Goal: Task Accomplishment & Management: Manage account settings

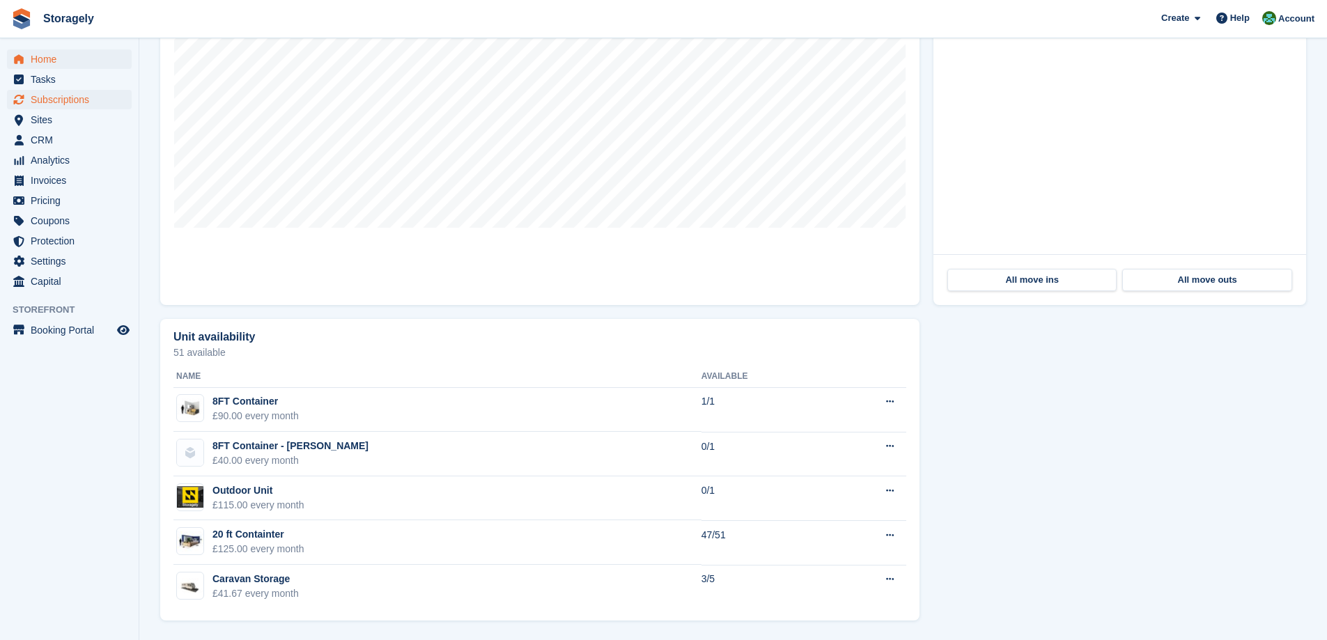
scroll to position [516, 0]
click at [77, 117] on span "Sites" at bounding box center [73, 120] width 84 height 20
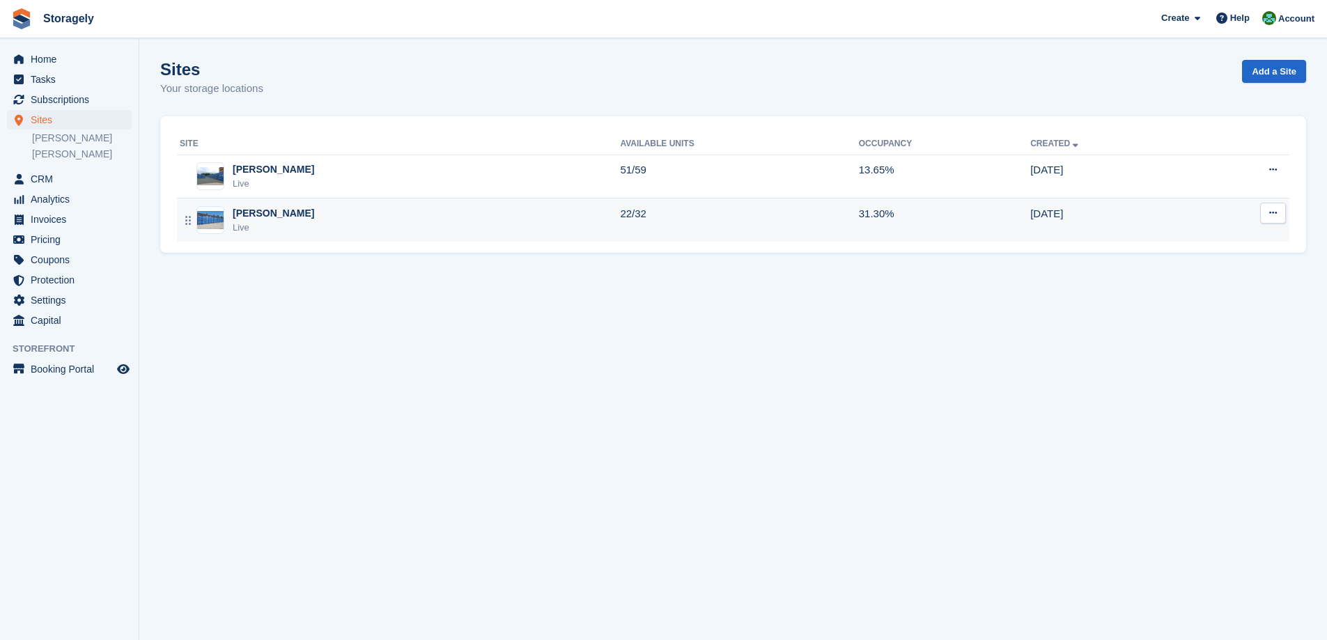
click at [303, 217] on div "Preston Live" at bounding box center [400, 220] width 440 height 29
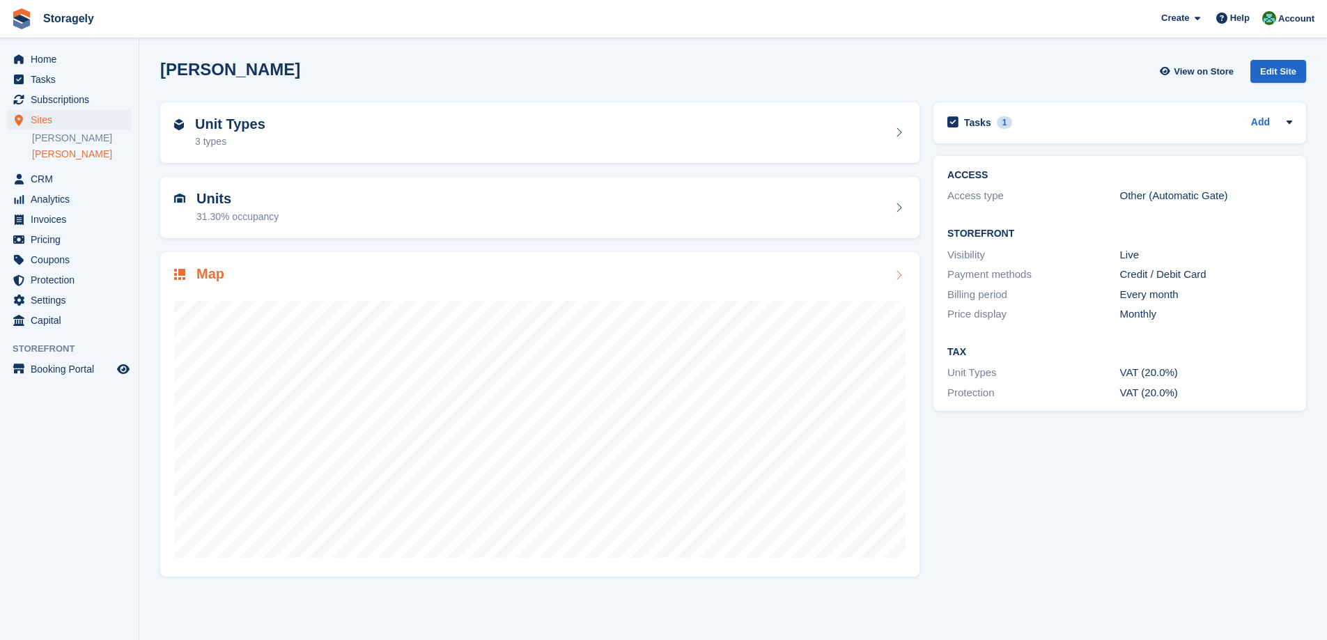
click at [295, 276] on div "Map" at bounding box center [539, 275] width 731 height 19
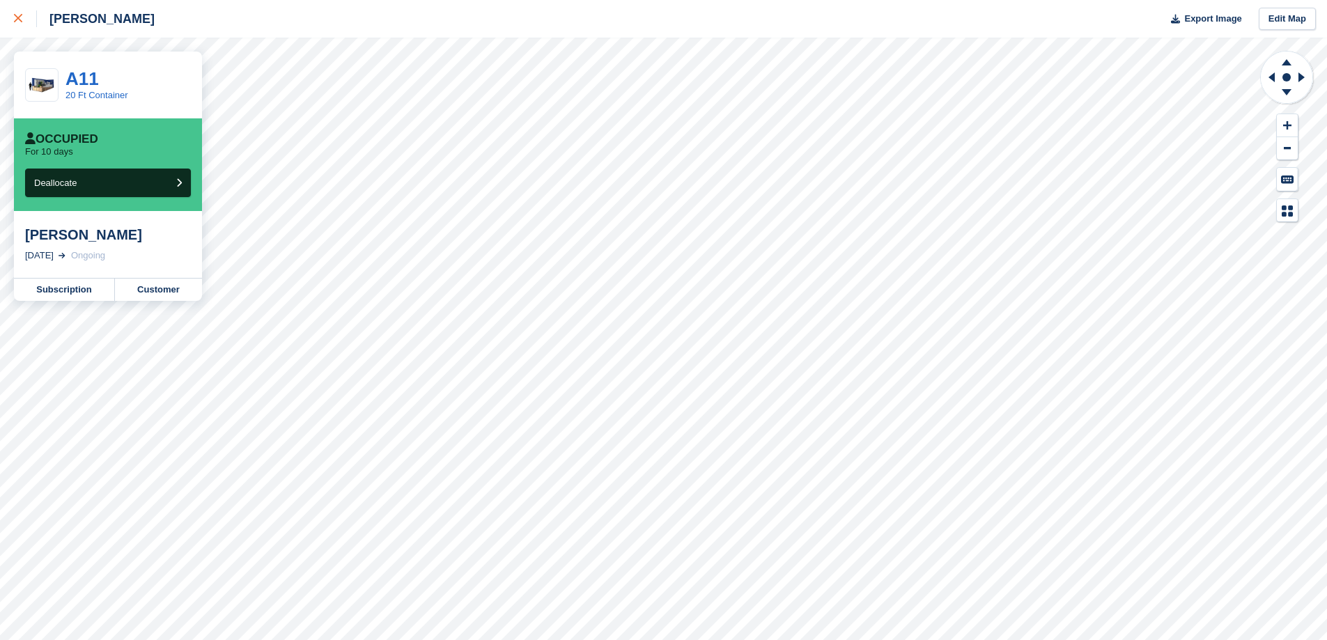
click at [27, 16] on div at bounding box center [25, 18] width 23 height 17
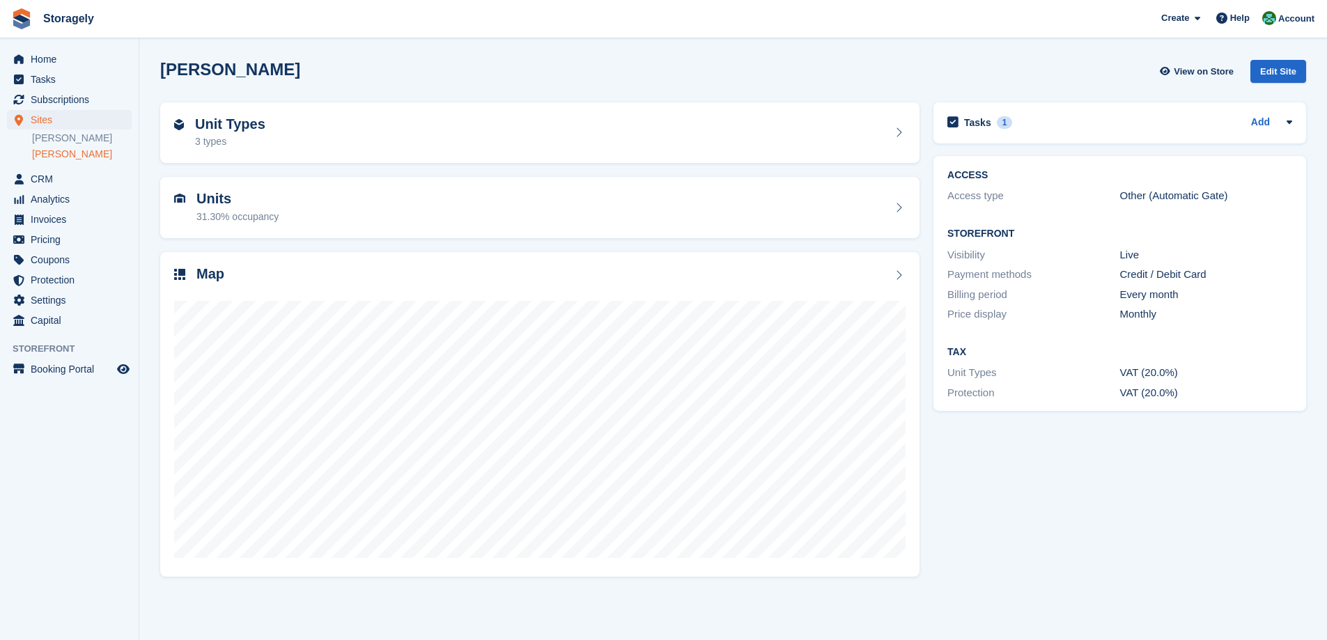
click at [147, 265] on section "[PERSON_NAME] View on Store Edit Site Unit Types 3 types Units 31.30% occupancy…" at bounding box center [733, 320] width 1188 height 640
click at [54, 173] on span "CRM" at bounding box center [73, 179] width 84 height 20
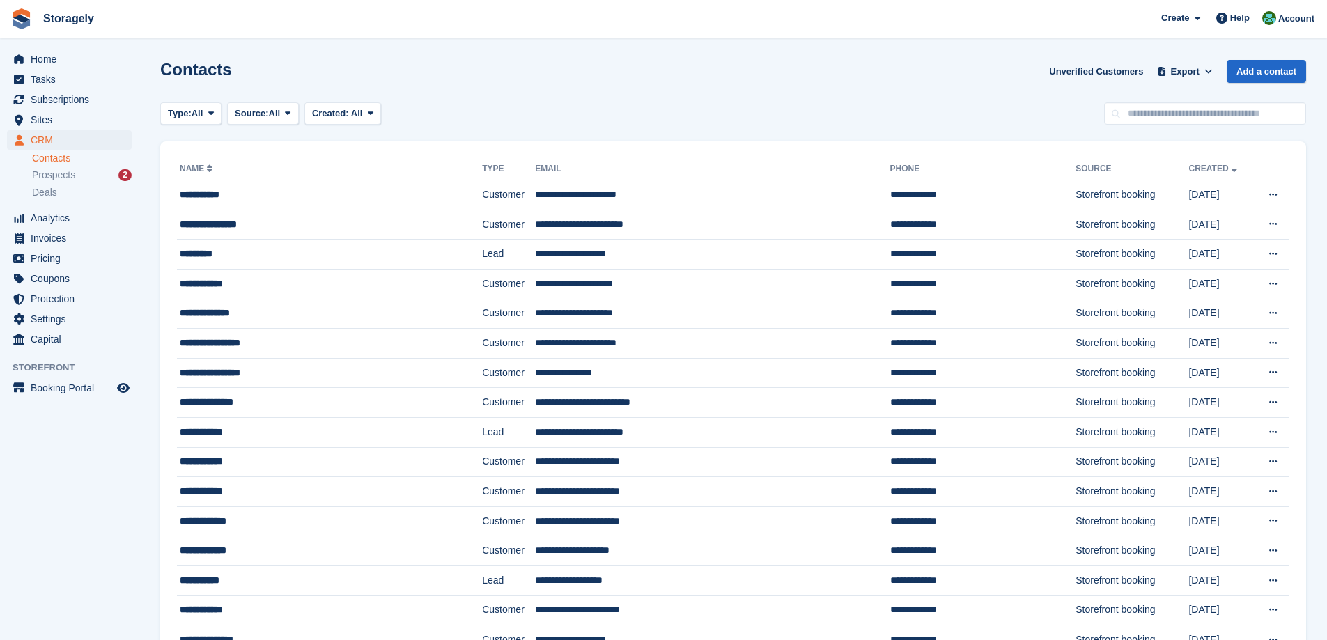
click at [527, 108] on div "Type: All All Lead Customer Source: All All Storefront Backoffice Pre-Opening i…" at bounding box center [733, 113] width 1146 height 23
click at [437, 129] on section "Contacts Unverified Customers Export Export Contacts Export a CSV of all Contac…" at bounding box center [733, 480] width 1188 height 961
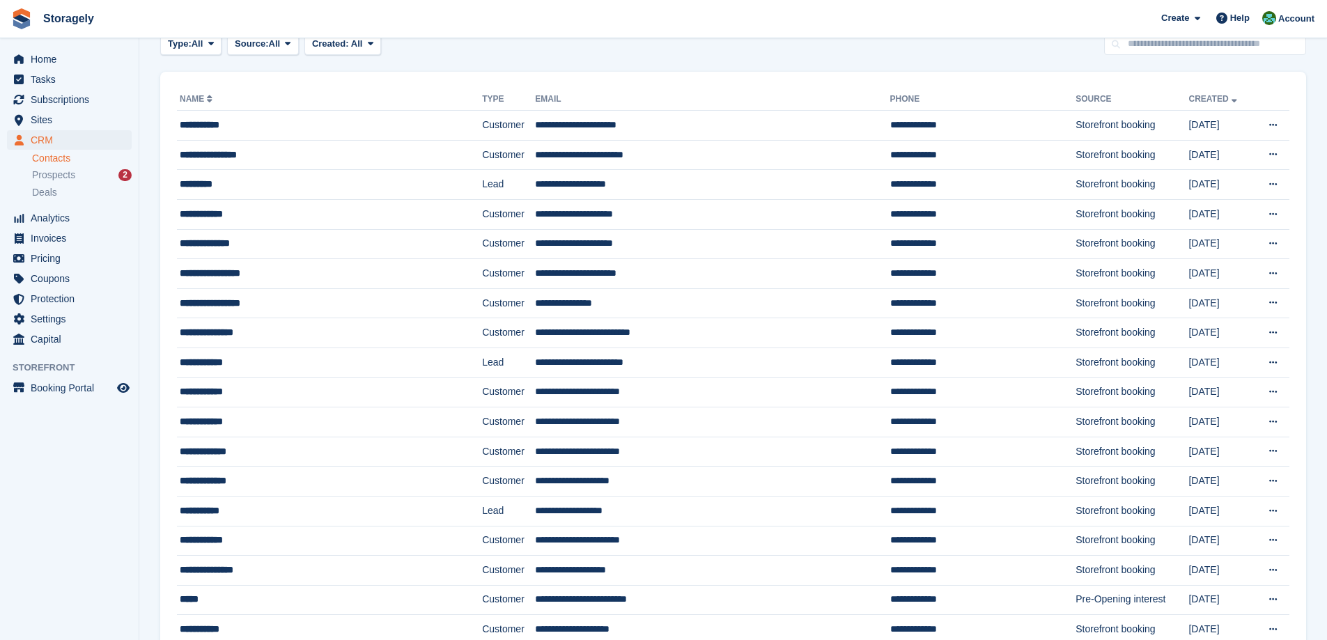
click at [144, 280] on section "Contacts Unverified Customers Export Export Contacts Export a CSV of all Contac…" at bounding box center [733, 410] width 1188 height 961
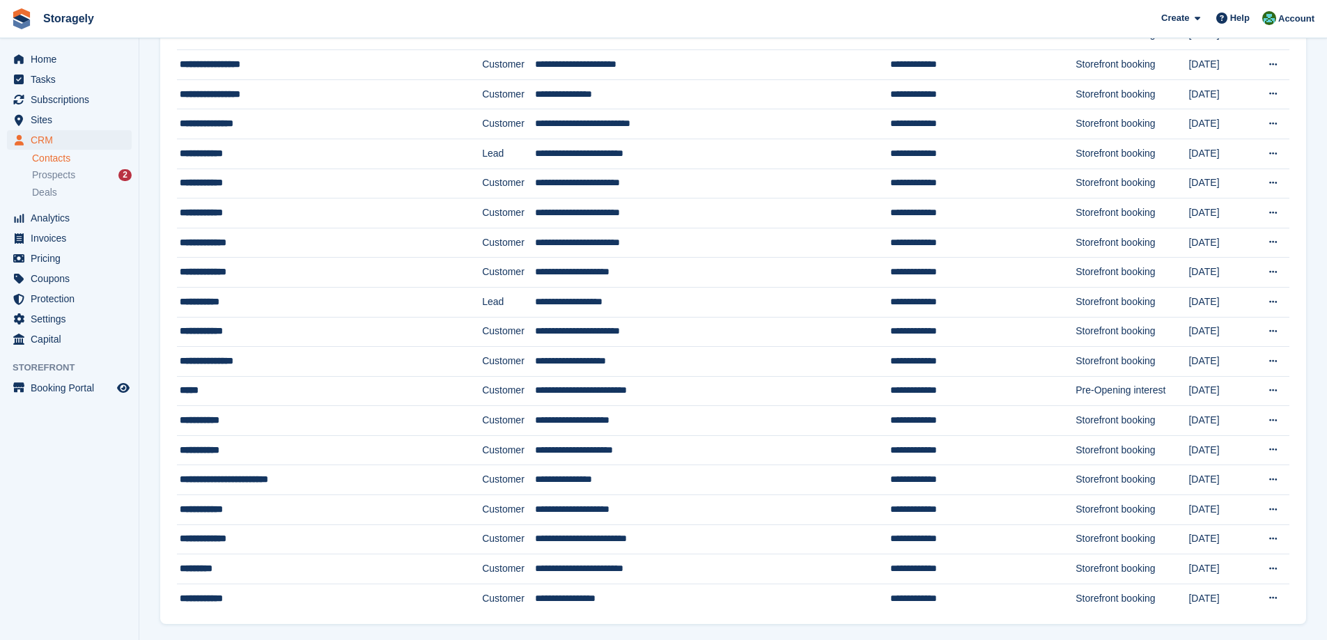
scroll to position [321, 0]
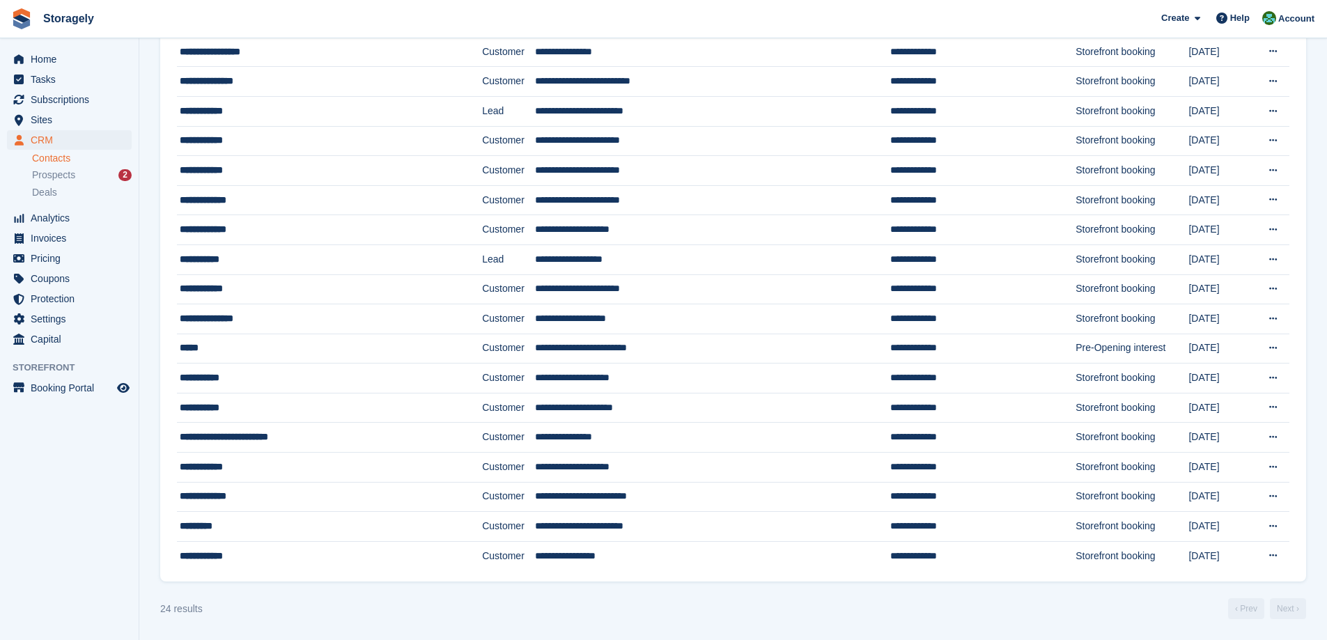
click at [145, 307] on section "Contacts Unverified Customers Export Export Contacts Export a CSV of all Contac…" at bounding box center [733, 159] width 1188 height 961
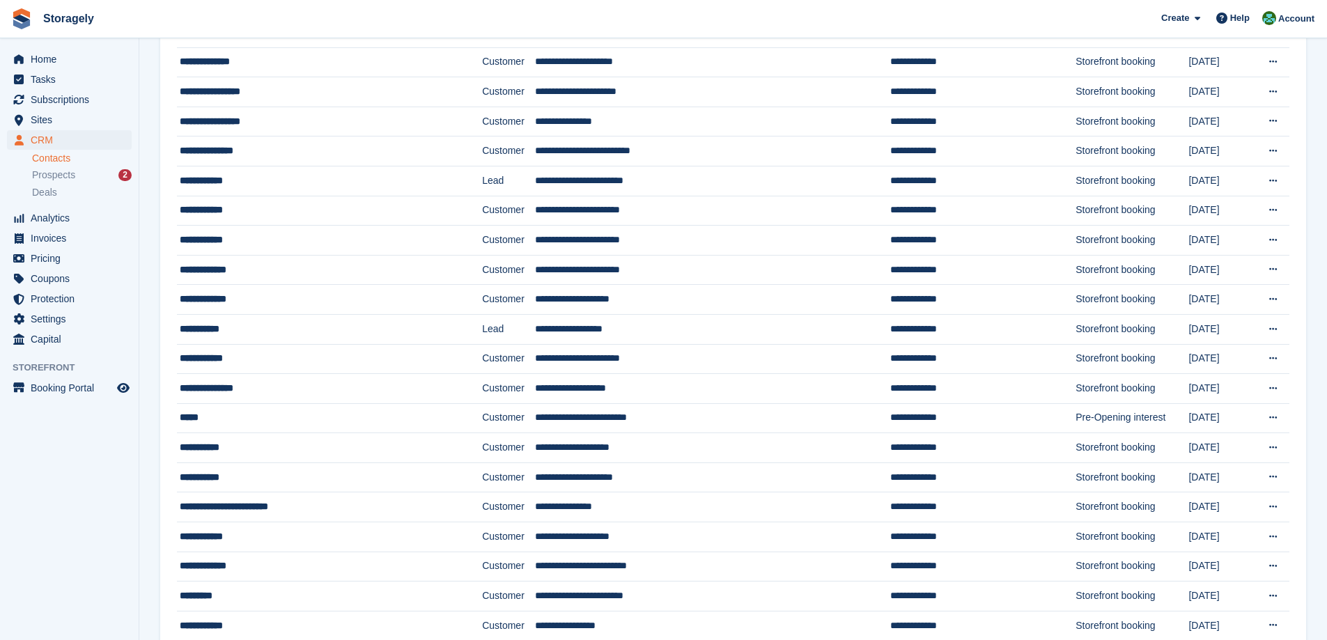
scroll to position [0, 0]
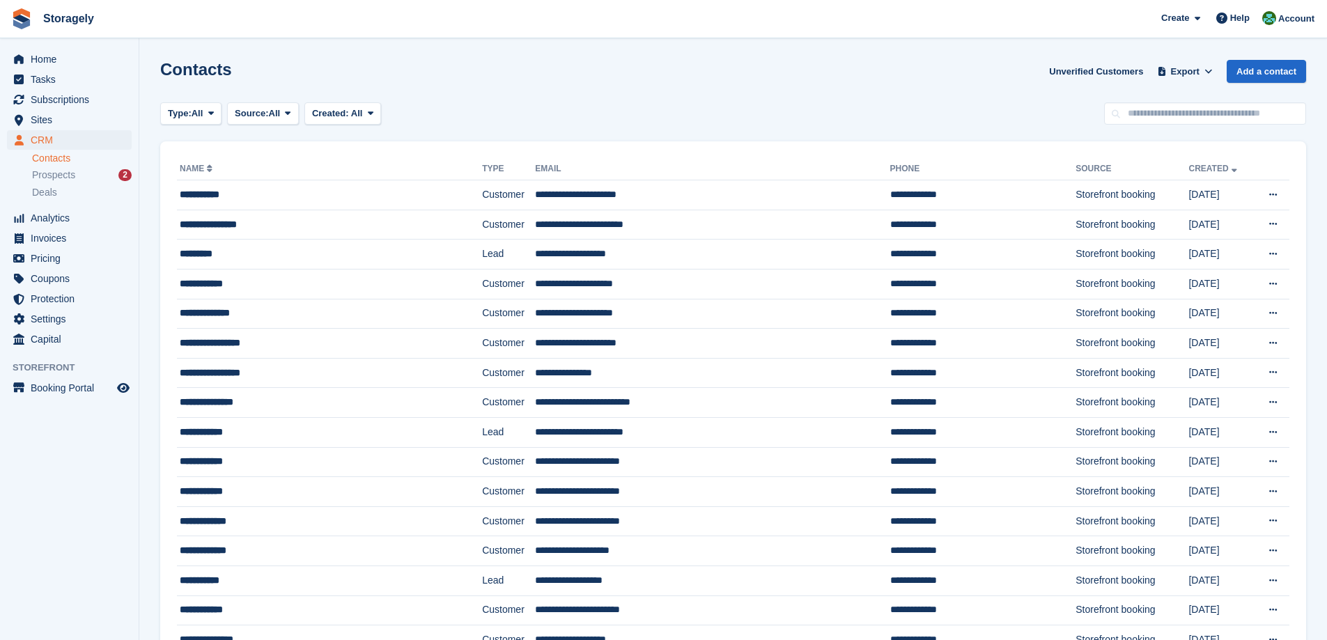
click at [412, 105] on div "Type: All All Lead Customer Source: All All Storefront Backoffice Pre-Opening i…" at bounding box center [733, 113] width 1146 height 23
click at [535, 52] on section "Contacts Unverified Customers Export Export Contacts Export a CSV of all Contac…" at bounding box center [733, 480] width 1188 height 961
